Goal: Task Accomplishment & Management: Manage account settings

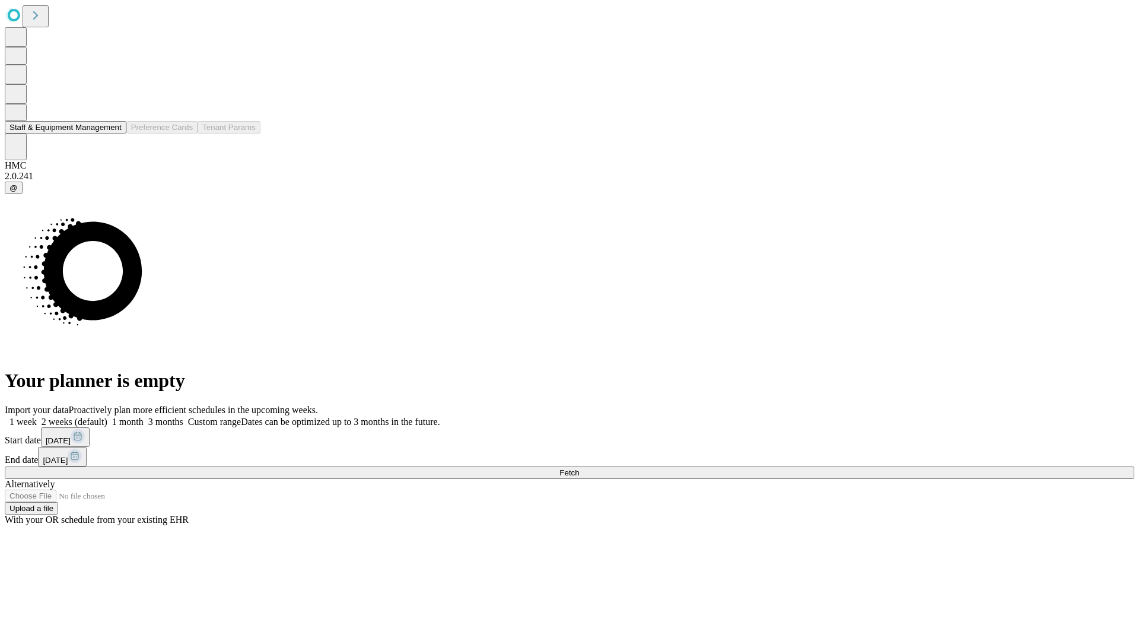
click at [111, 133] on button "Staff & Equipment Management" at bounding box center [66, 127] width 122 height 12
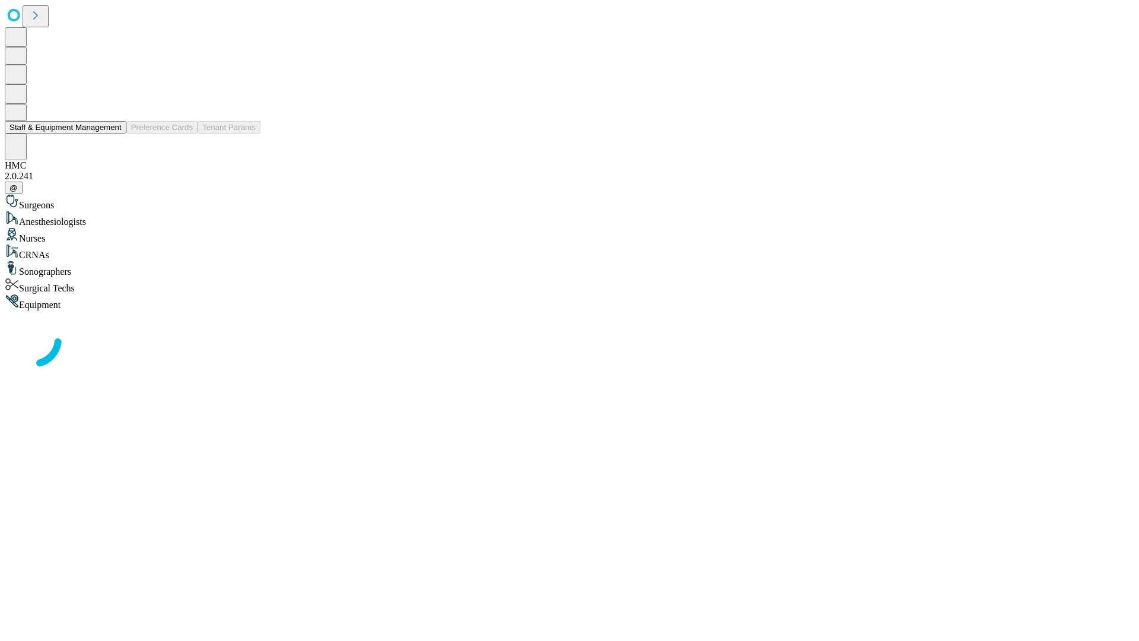
click at [113, 133] on button "Staff & Equipment Management" at bounding box center [66, 127] width 122 height 12
